Goal: Task Accomplishment & Management: Complete application form

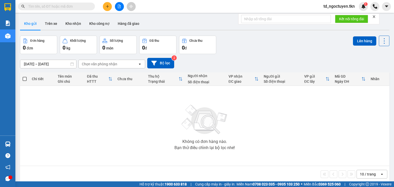
click at [49, 5] on input "text" at bounding box center [58, 7] width 61 height 6
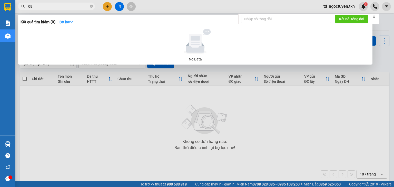
type input "08"
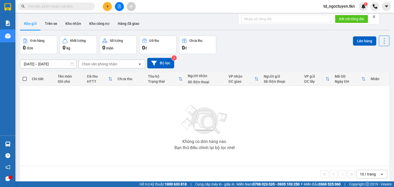
click at [34, 7] on input "text" at bounding box center [58, 7] width 61 height 6
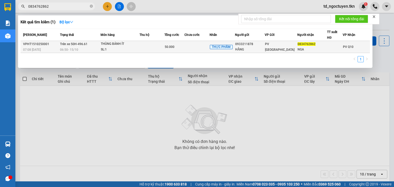
type input "0834762862"
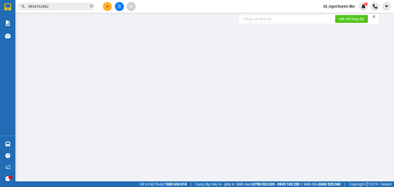
type input "0933211878"
type input "HẰNG"
type input "0834762862"
type input "NGA"
type input "50.000"
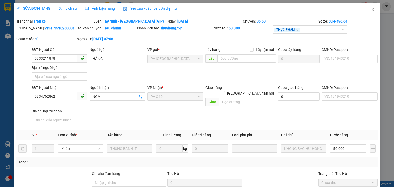
click at [67, 8] on span "Lịch sử" at bounding box center [68, 8] width 18 height 4
